Goal: Information Seeking & Learning: Find specific page/section

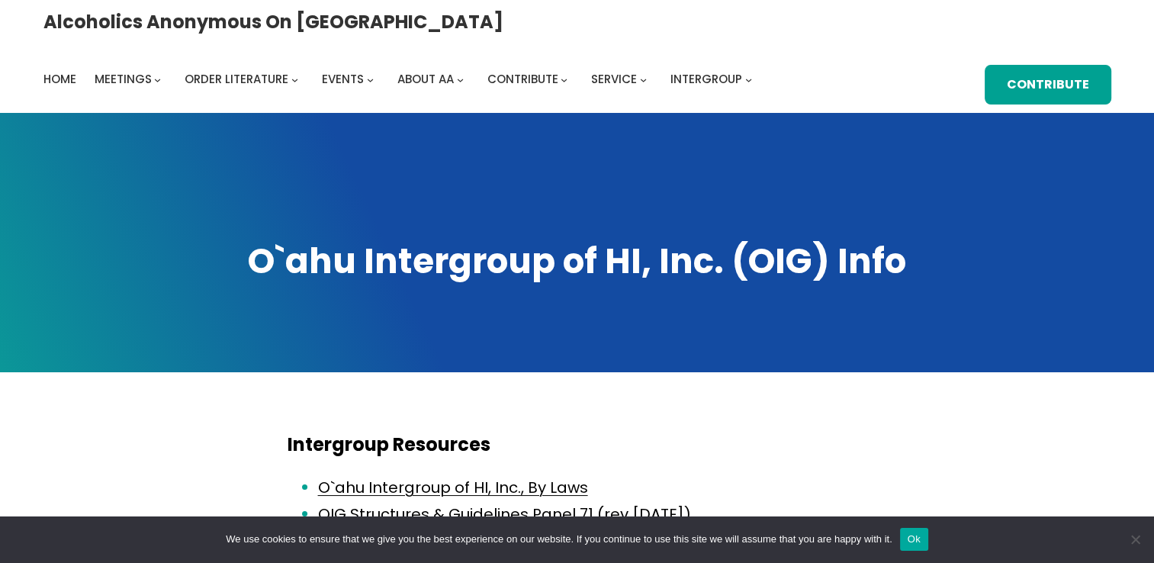
click at [912, 538] on button "Ok" at bounding box center [914, 539] width 28 height 23
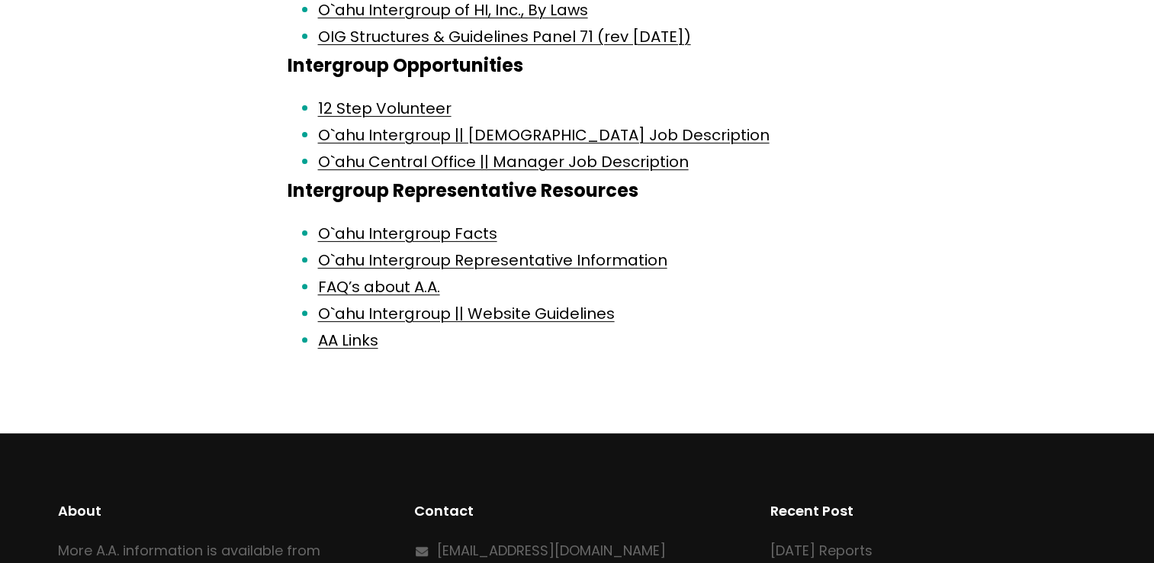
scroll to position [508, 0]
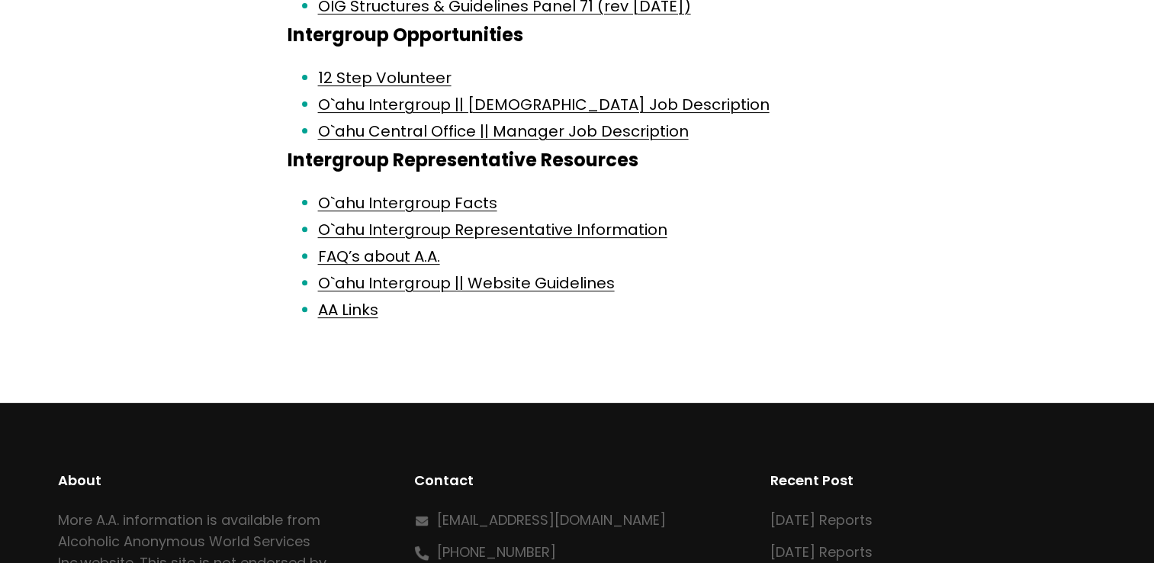
drag, startPoint x: 1122, startPoint y: 361, endPoint x: 1113, endPoint y: 159, distance: 203.1
click at [1113, 159] on div "Alcoholics Anonymous on Oahu Home Meetings Physical Meetings Online Meetings Pr…" at bounding box center [577, 138] width 1154 height 1292
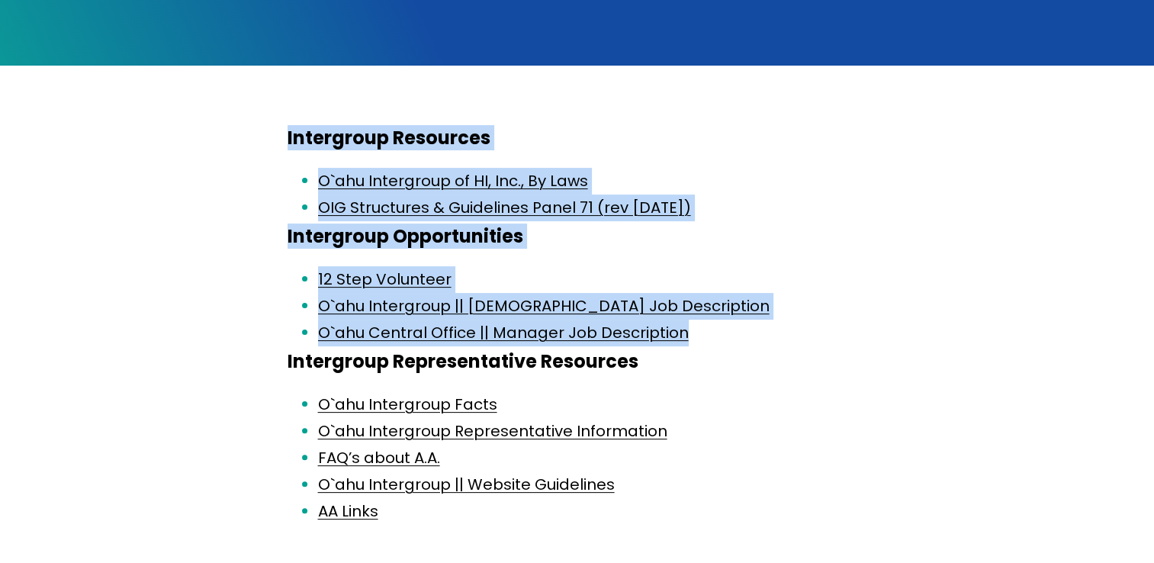
scroll to position [0, 0]
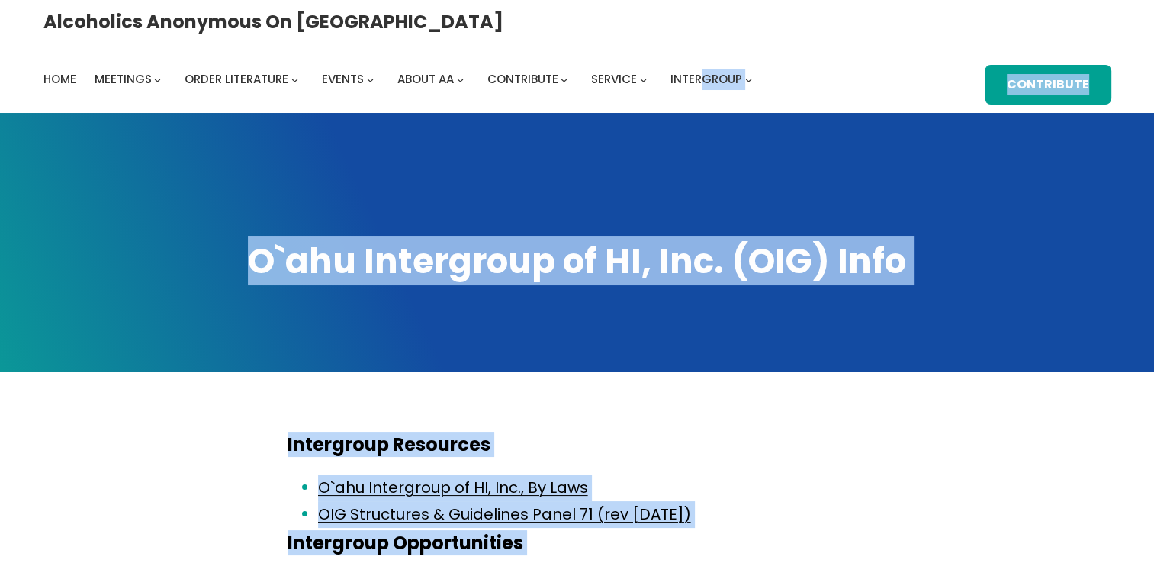
drag, startPoint x: 1113, startPoint y: 159, endPoint x: 1042, endPoint y: 75, distance: 109.4
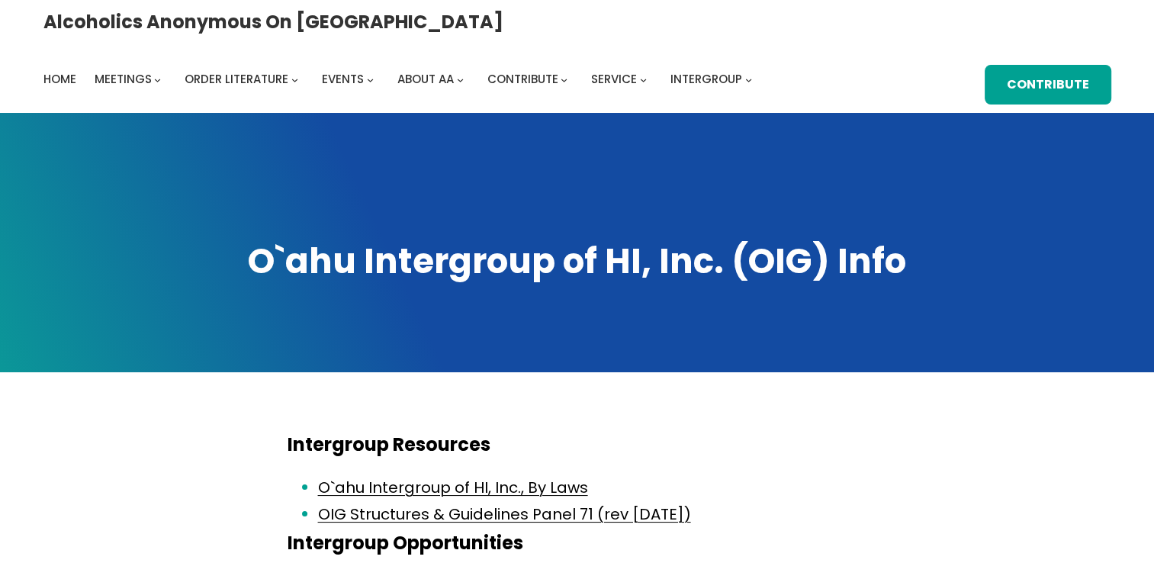
click at [851, 92] on div "Alcoholics Anonymous on Oahu Home Meetings Physical Meetings Online Meetings Pr…" at bounding box center [577, 56] width 1068 height 97
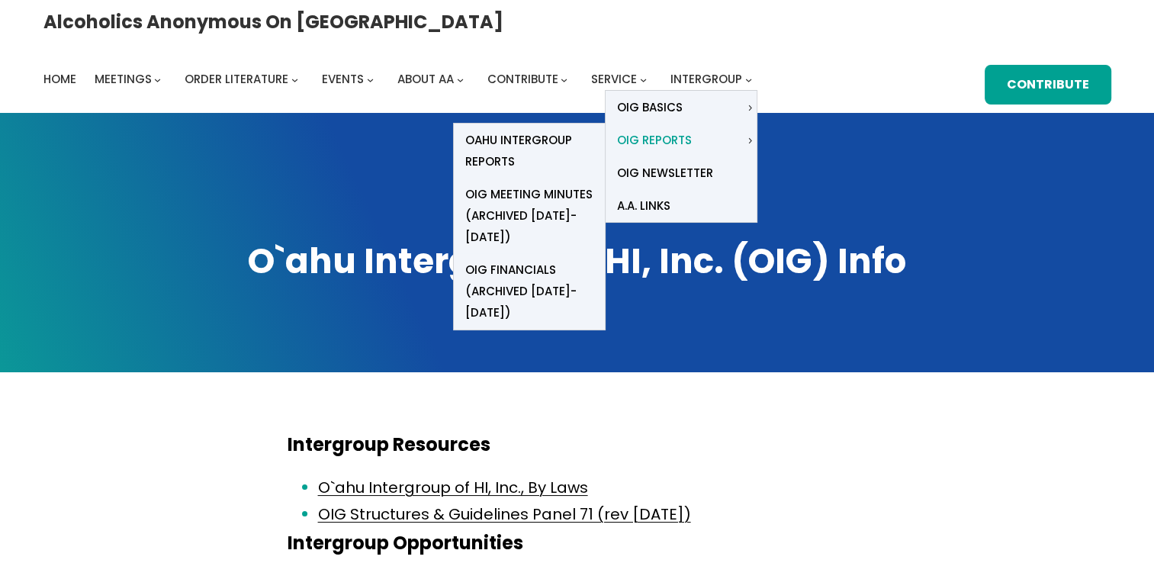
click at [744, 124] on link "OIG Reports Available Links: Central Office Report IG Meeting Minutes Financials" at bounding box center [675, 140] width 139 height 33
drag, startPoint x: 1071, startPoint y: 84, endPoint x: 1030, endPoint y: 85, distance: 41.2
click at [692, 130] on span "OIG Reports" at bounding box center [654, 140] width 75 height 21
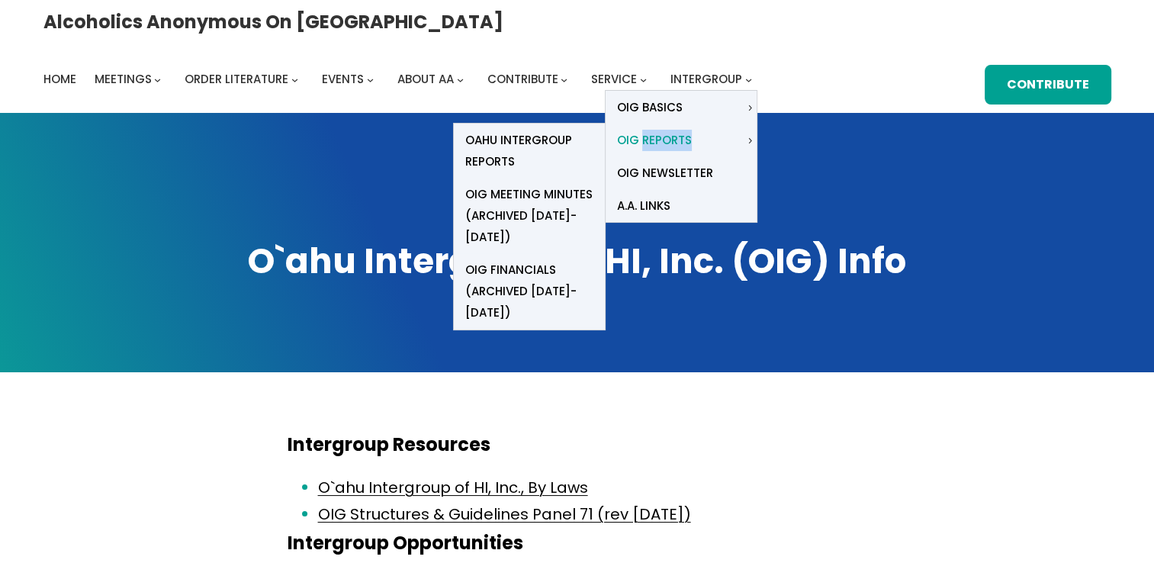
click at [692, 130] on span "OIG Reports" at bounding box center [654, 140] width 75 height 21
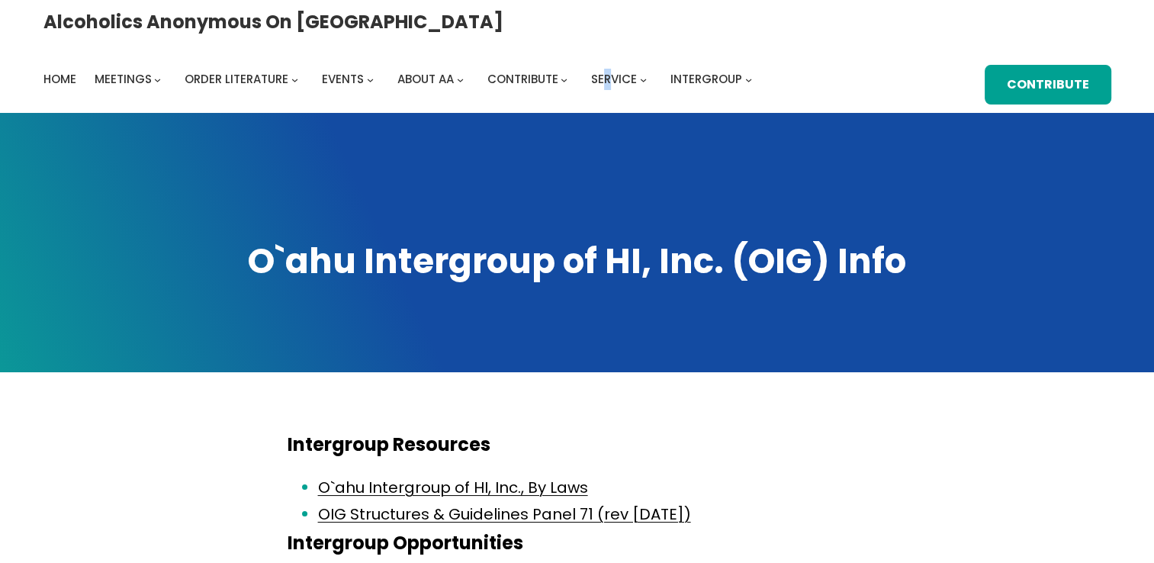
drag, startPoint x: 1030, startPoint y: 85, endPoint x: 962, endPoint y: 56, distance: 73.4
click at [962, 56] on div "Alcoholics Anonymous on Oahu Home Meetings Physical Meetings Online Meetings Pr…" at bounding box center [577, 56] width 1068 height 97
drag, startPoint x: 962, startPoint y: 56, endPoint x: 1116, endPoint y: 25, distance: 157.0
click at [1116, 25] on div "Alcoholics Anonymous on Oahu Home Meetings Physical Meetings Online Meetings Pr…" at bounding box center [577, 56] width 1154 height 113
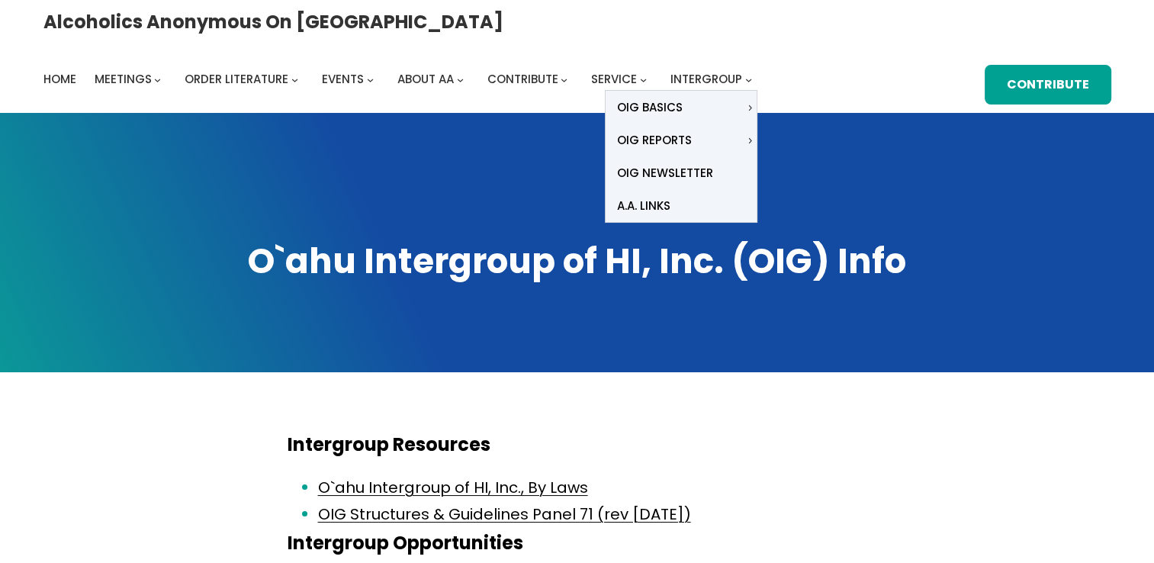
click at [752, 77] on icon "Intergroup submenu" at bounding box center [748, 80] width 7 height 7
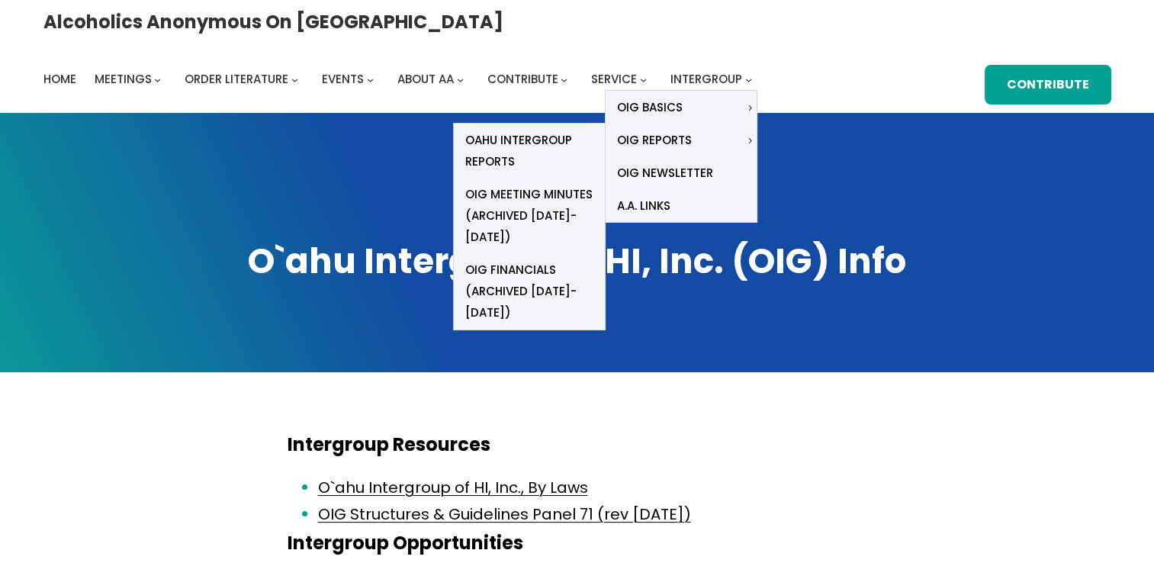
click at [753, 137] on icon "OIG Reports submenu" at bounding box center [750, 140] width 7 height 7
click at [593, 130] on span "Oahu Intergroup Reports" at bounding box center [529, 151] width 128 height 43
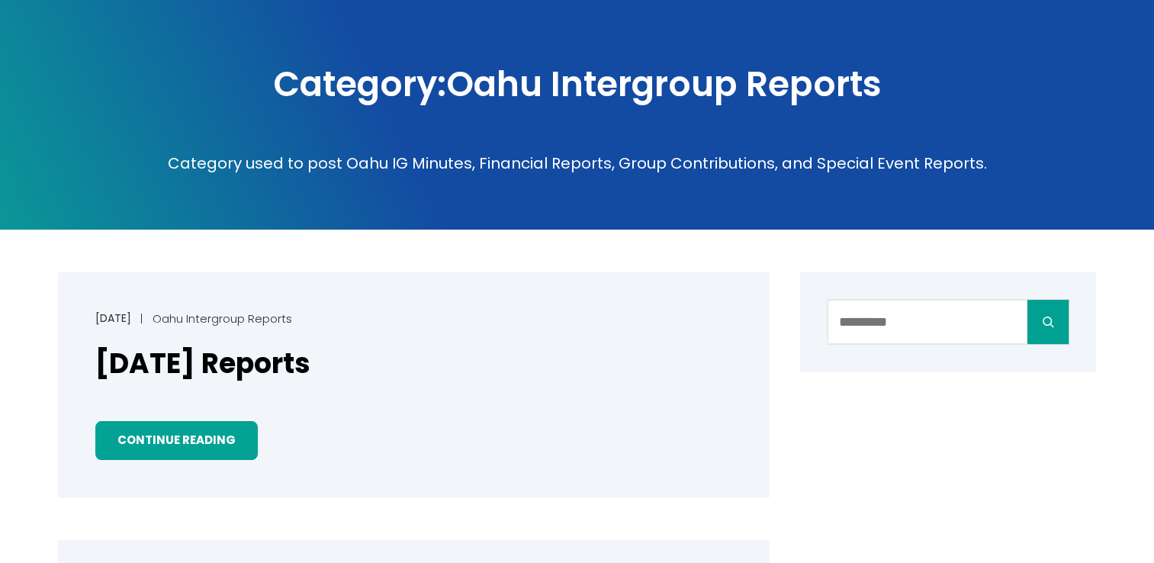
scroll to position [101, 0]
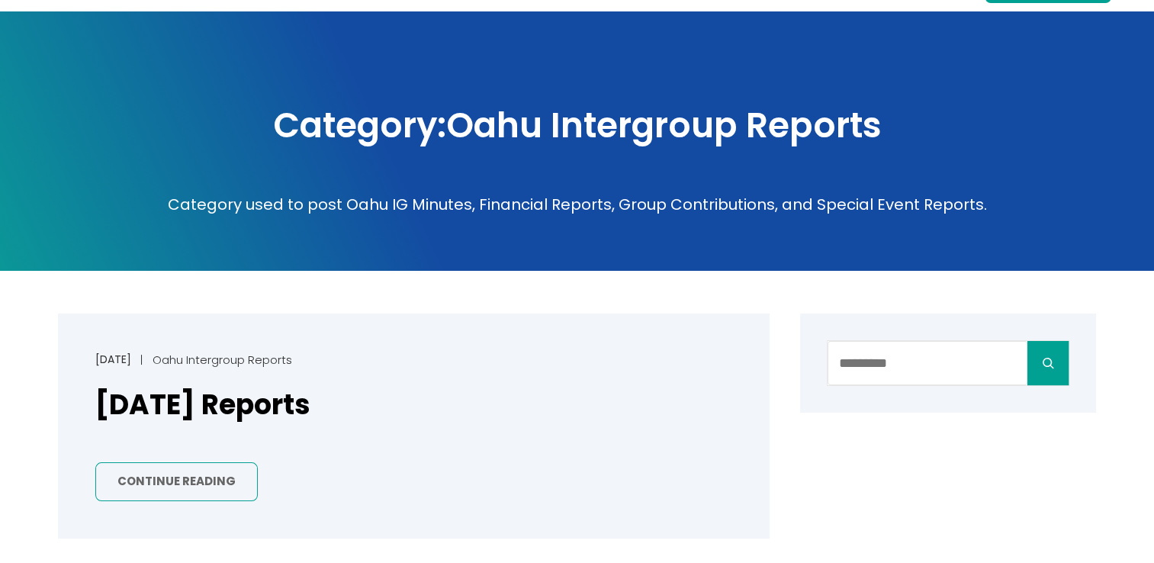
click at [206, 481] on link "Continue Reading" at bounding box center [176, 481] width 162 height 39
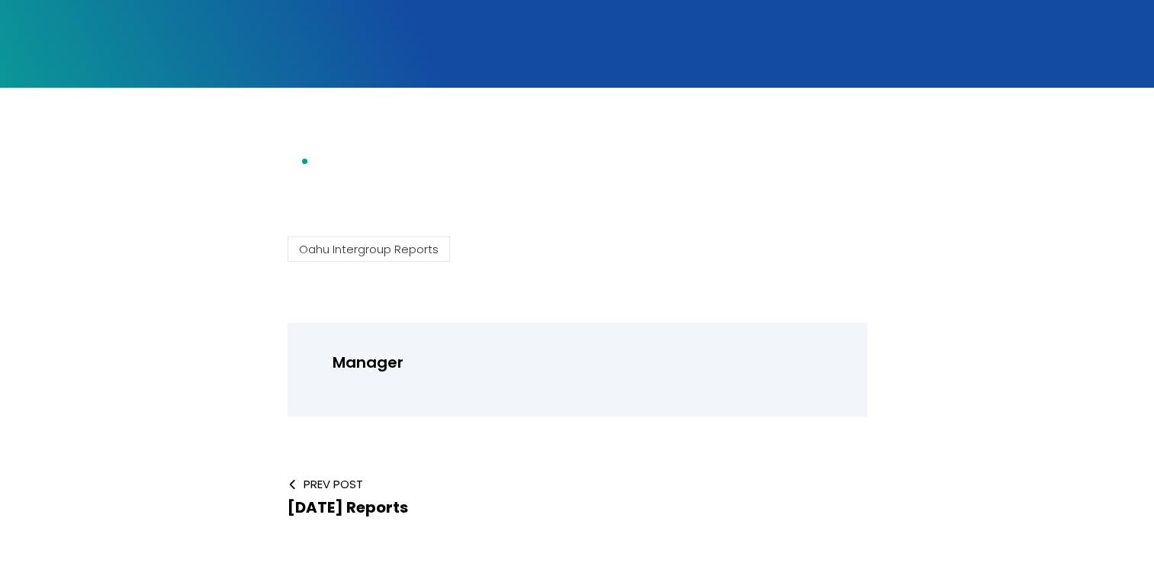
scroll to position [264, 0]
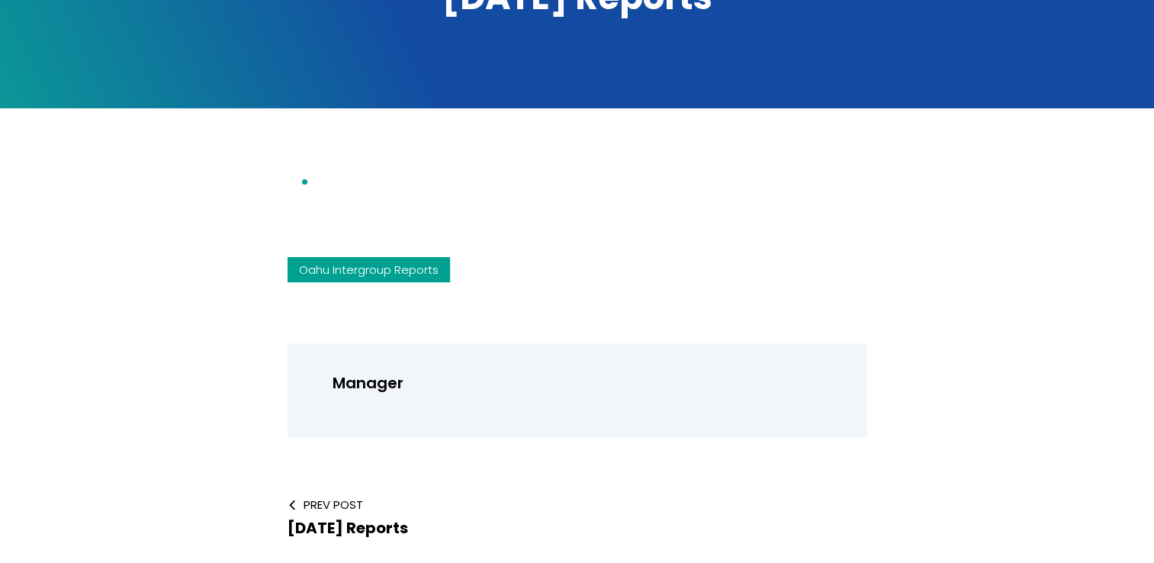
click at [375, 274] on link "Oahu Intergroup Reports" at bounding box center [369, 269] width 162 height 25
